Goal: Task Accomplishment & Management: Manage account settings

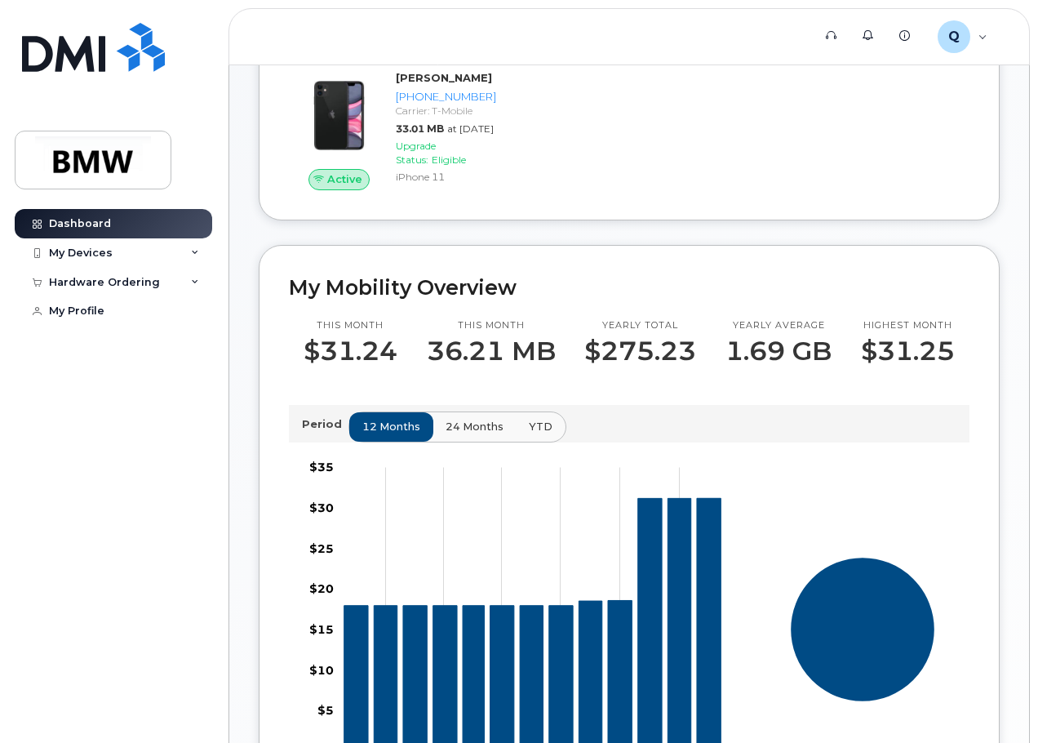
scroll to position [87, 0]
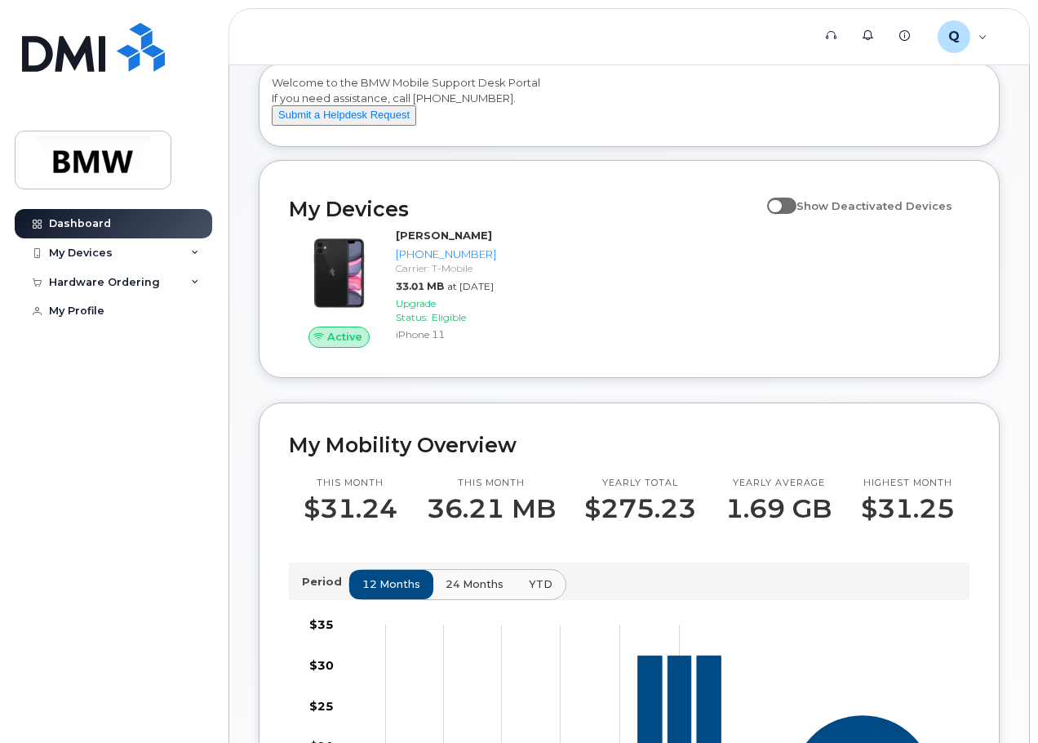
click at [796, 214] on span at bounding box center [781, 205] width 29 height 16
click at [780, 203] on input "Show Deactivated Devices" at bounding box center [773, 196] width 13 height 13
checkbox input "true"
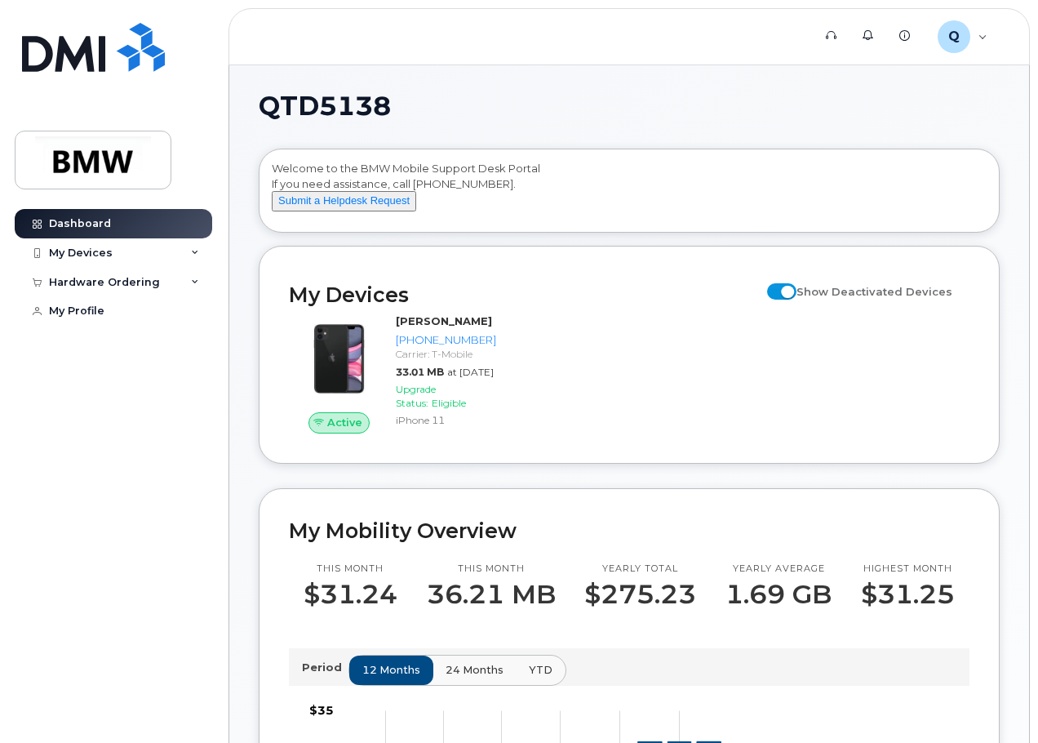
scroll to position [0, 0]
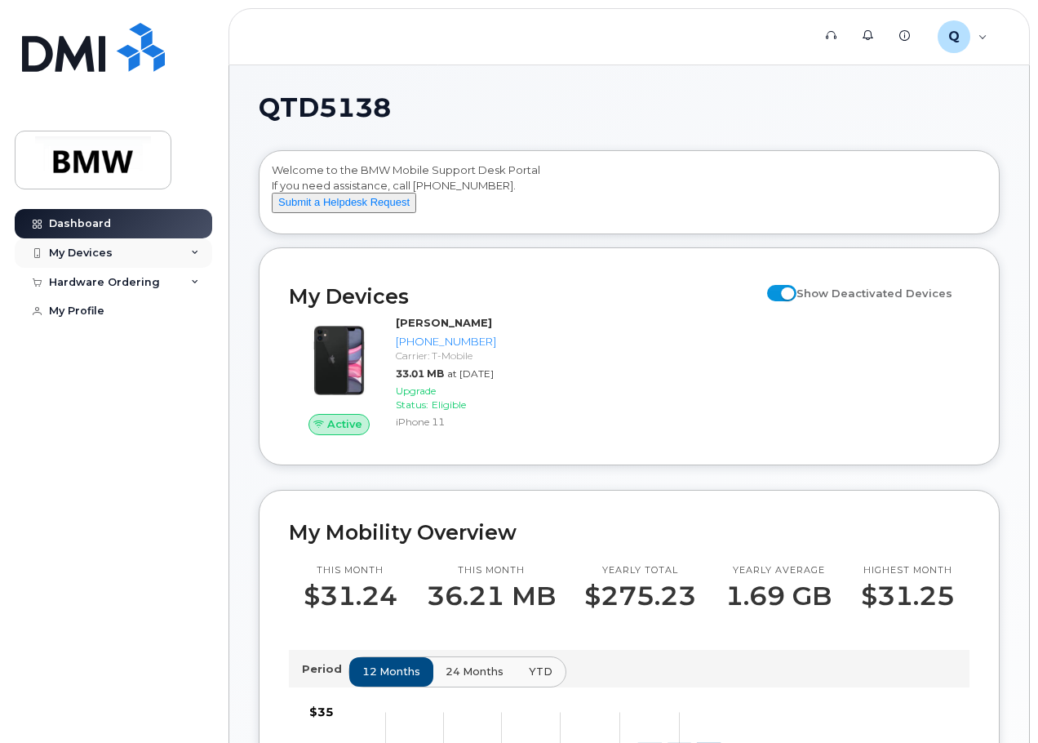
click at [192, 252] on icon at bounding box center [195, 253] width 8 height 8
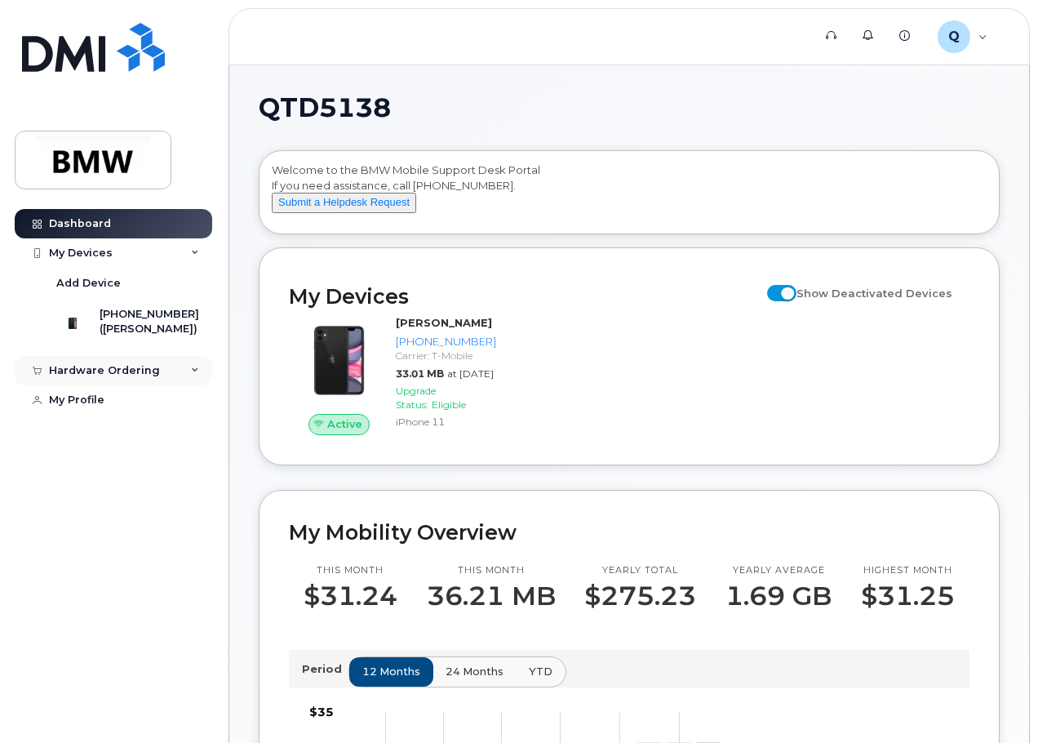
click at [193, 375] on icon at bounding box center [195, 370] width 8 height 8
click at [81, 437] on div "My Profile" at bounding box center [76, 430] width 55 height 13
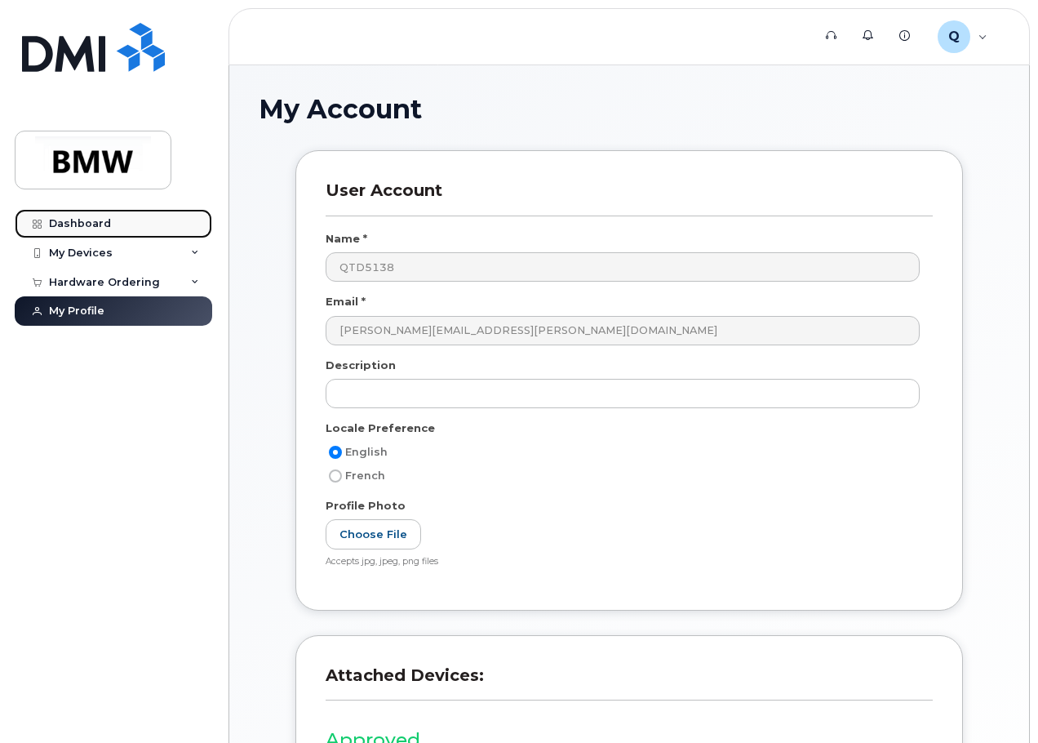
click at [75, 222] on div "Dashboard" at bounding box center [80, 223] width 62 height 13
